Goal: Task Accomplishment & Management: Use online tool/utility

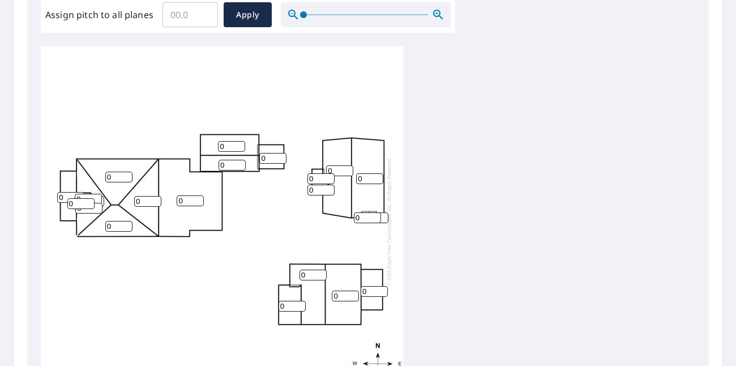
scroll to position [453, 0]
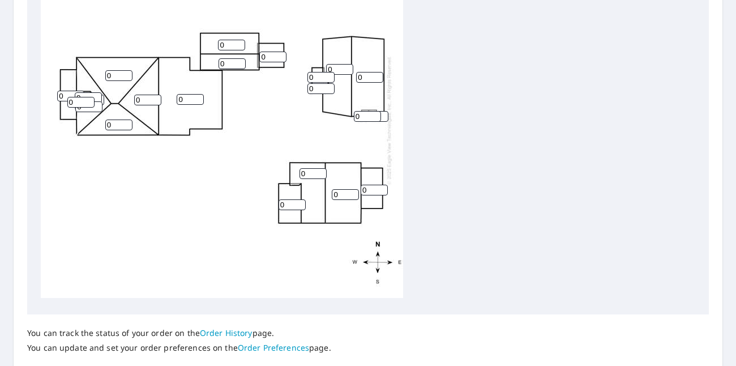
click at [313, 168] on input "0" at bounding box center [312, 173] width 27 height 11
type input "6"
click at [338, 189] on input "0" at bounding box center [345, 194] width 27 height 11
type input "6"
click at [280, 199] on input "0" at bounding box center [291, 204] width 27 height 11
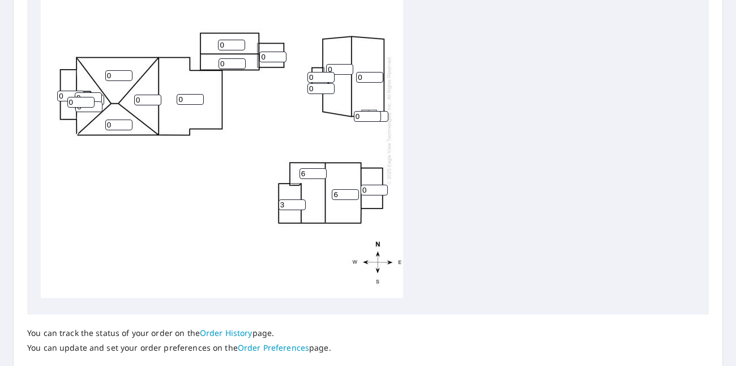
type input "3"
click at [369, 184] on input "0" at bounding box center [373, 189] width 27 height 11
type input "3"
click at [407, 203] on div "0 0 6 0 0 6 0 0 0 0 0 3 3 0 0 0 0 0 0 0 0 0" at bounding box center [368, 122] width 654 height 355
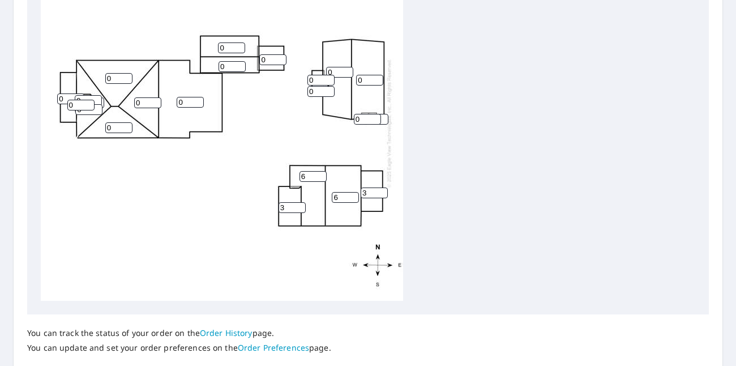
click at [293, 150] on div "0 0 6 0 0 6 0 0 0 0 0 3 3 0 0 0 0 0 0 0 0 0" at bounding box center [222, 122] width 362 height 355
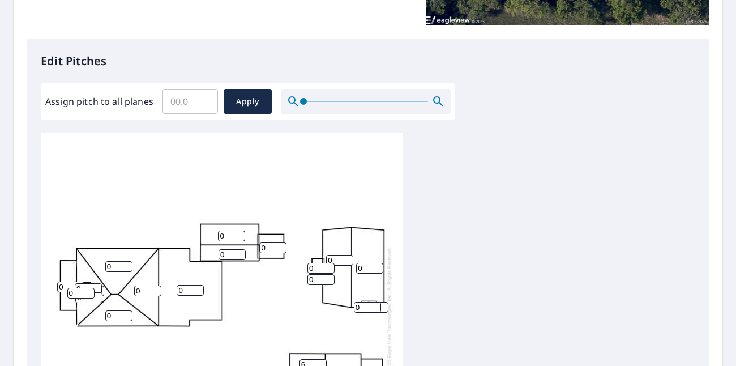
scroll to position [283, 0]
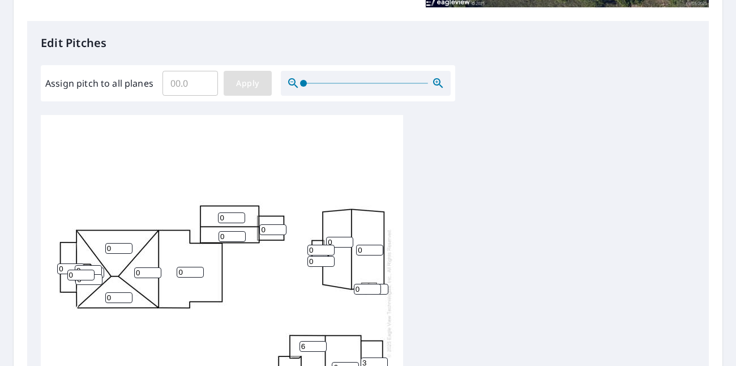
click at [258, 85] on span "Apply" at bounding box center [248, 83] width 30 height 14
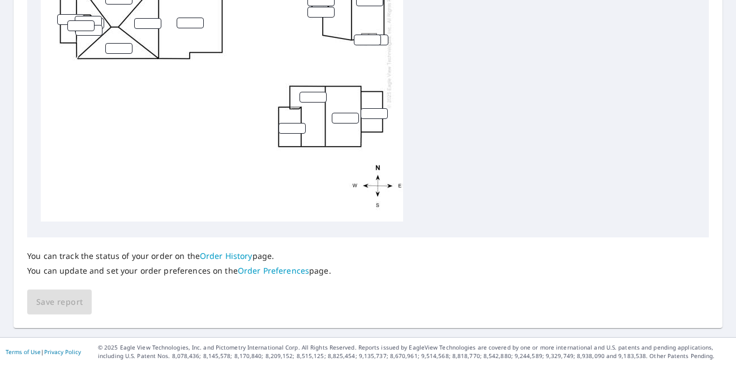
scroll to position [0, 0]
click at [291, 69] on div at bounding box center [222, 45] width 362 height 355
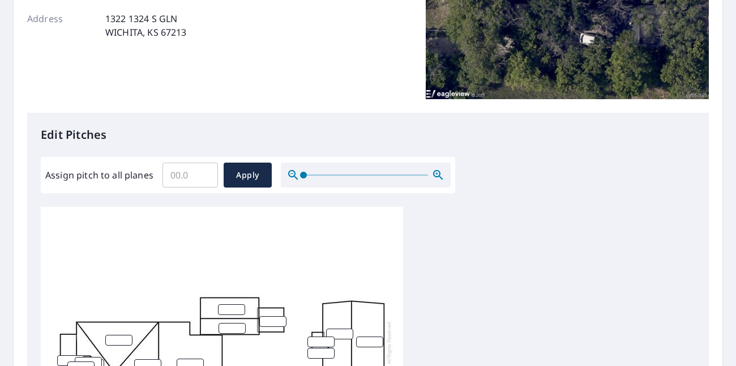
scroll to position [190, 0]
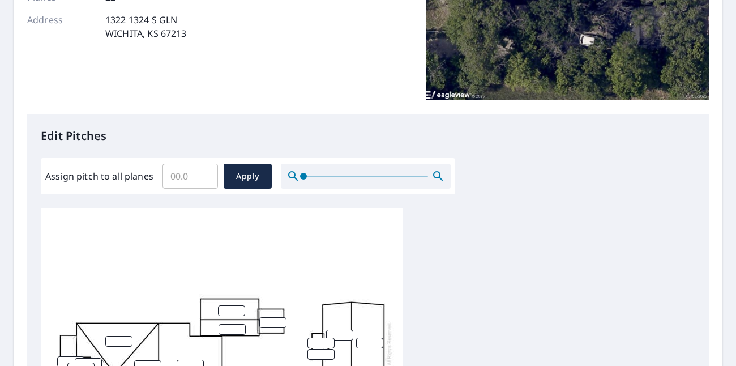
click at [193, 178] on input "Assign pitch to all planes" at bounding box center [189, 176] width 55 height 32
type input "3"
type input "6"
drag, startPoint x: 251, startPoint y: 173, endPoint x: 258, endPoint y: 191, distance: 19.3
click at [251, 174] on span "Apply" at bounding box center [248, 176] width 30 height 14
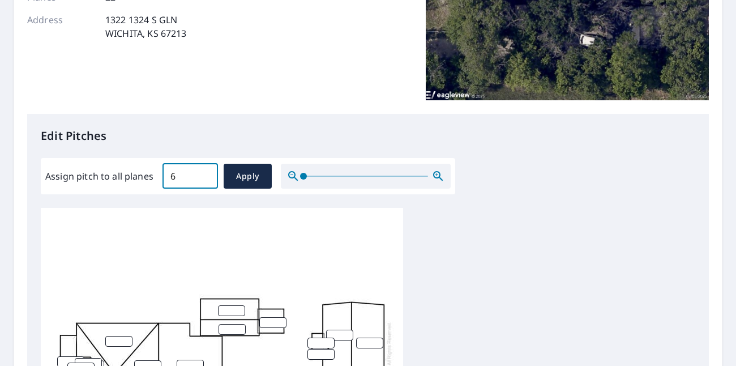
type input "6"
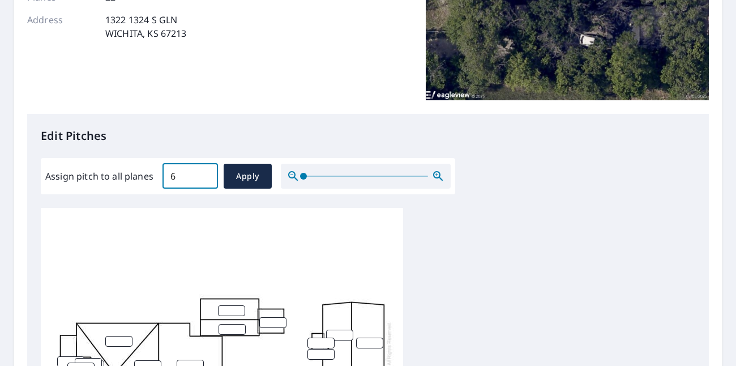
type input "6"
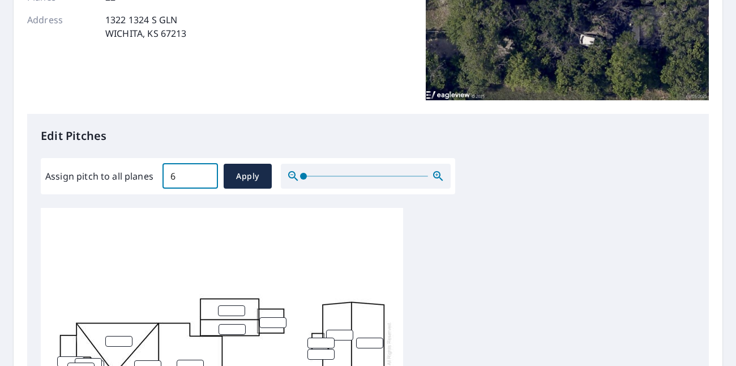
type input "6"
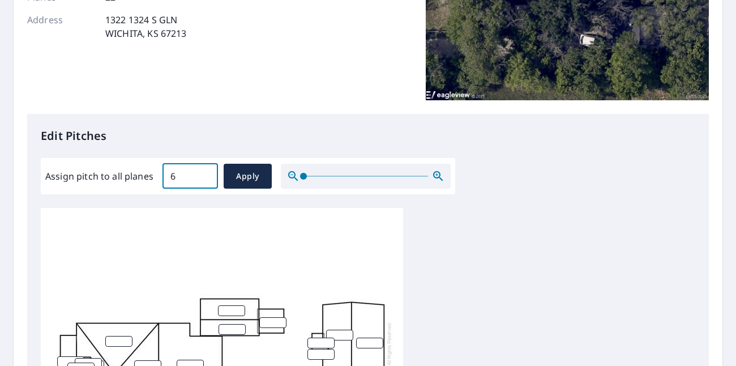
type input "6"
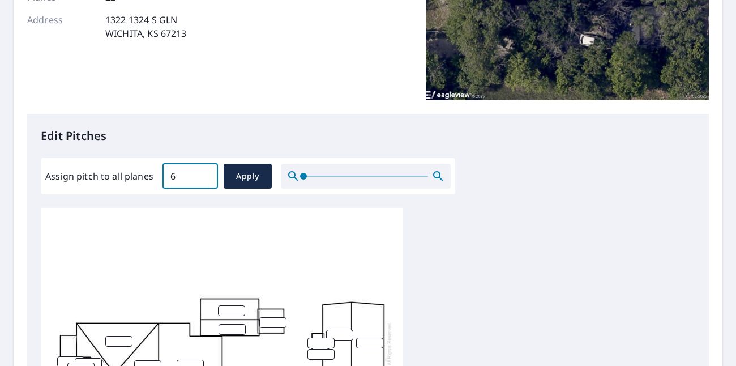
type input "6"
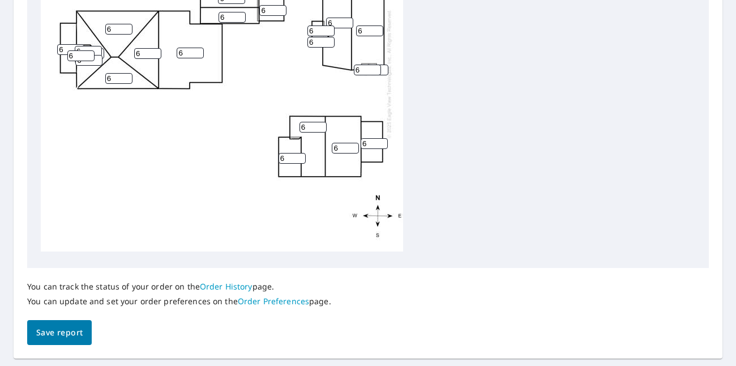
scroll to position [530, 0]
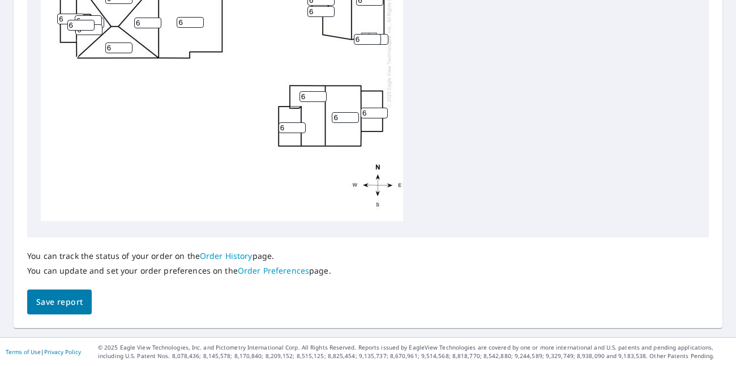
click at [74, 299] on span "Save report" at bounding box center [59, 302] width 46 height 14
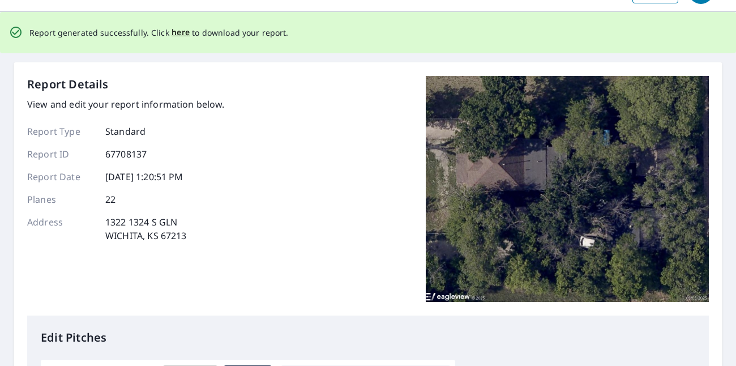
scroll to position [0, 0]
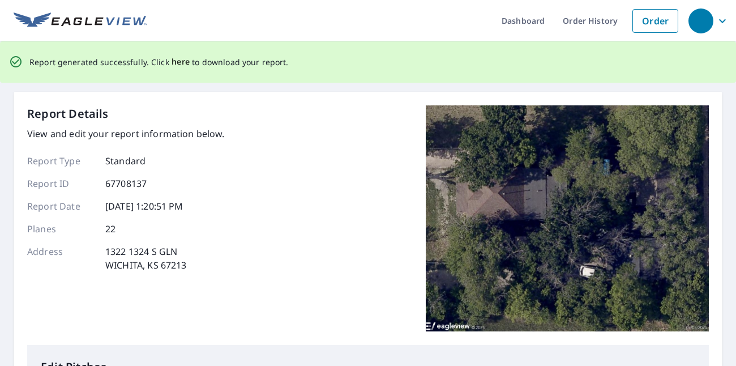
click at [181, 62] on span "here" at bounding box center [180, 62] width 19 height 14
